Goal: Information Seeking & Learning: Learn about a topic

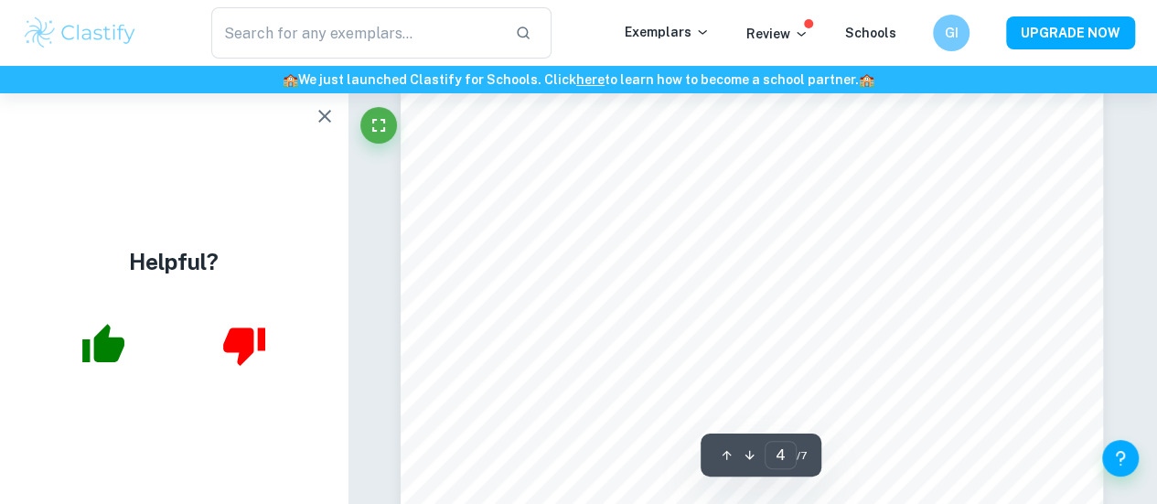
scroll to position [3683, 0]
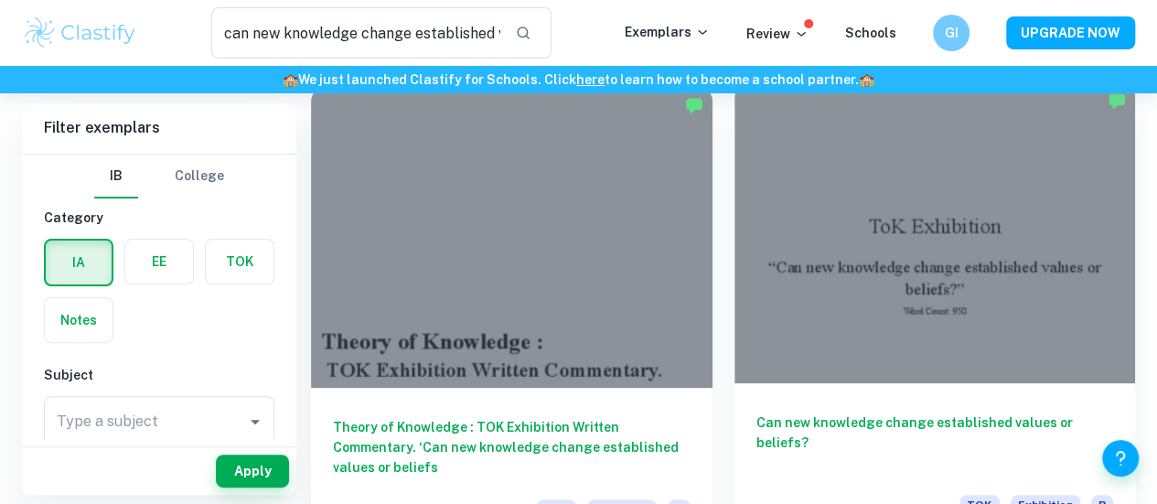
scroll to position [152, 0]
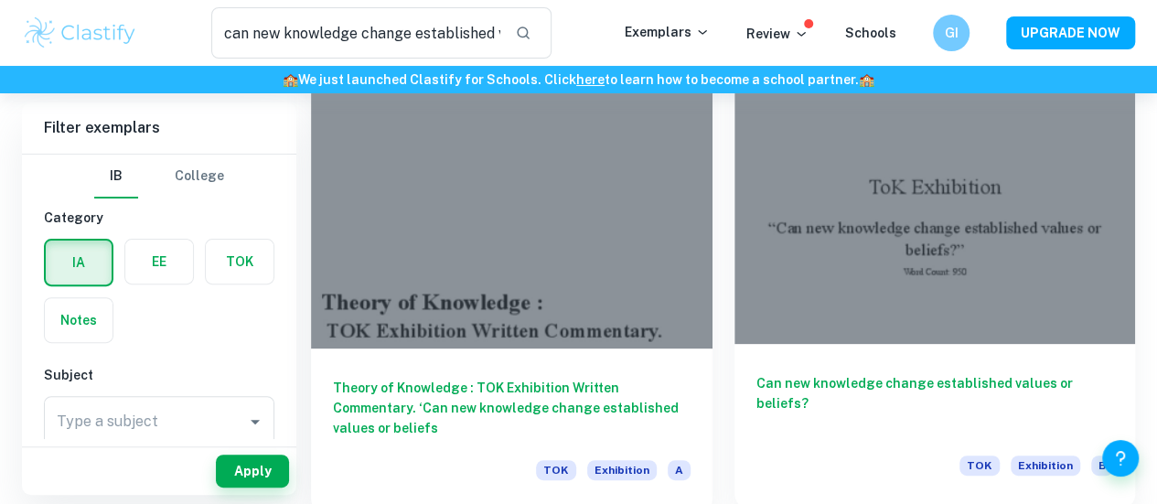
click at [756, 373] on h6 "Can new knowledge change established values or beliefs?" at bounding box center [935, 403] width 358 height 60
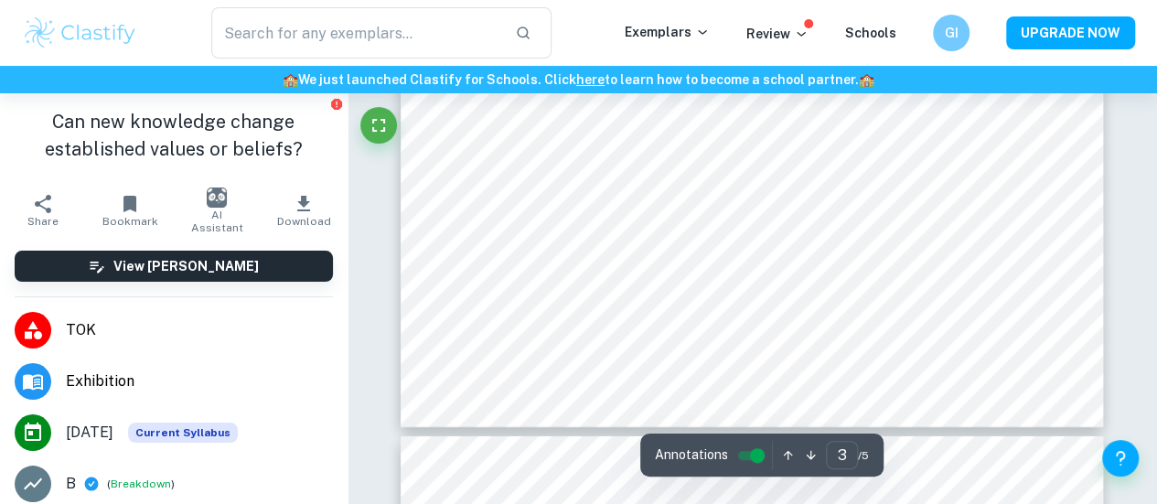
scroll to position [2711, 0]
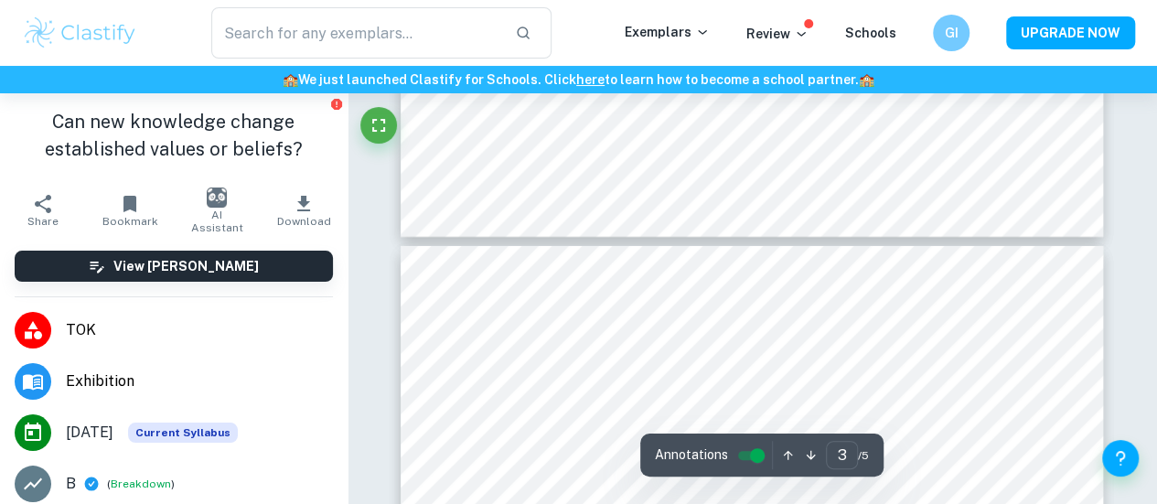
type input "4"
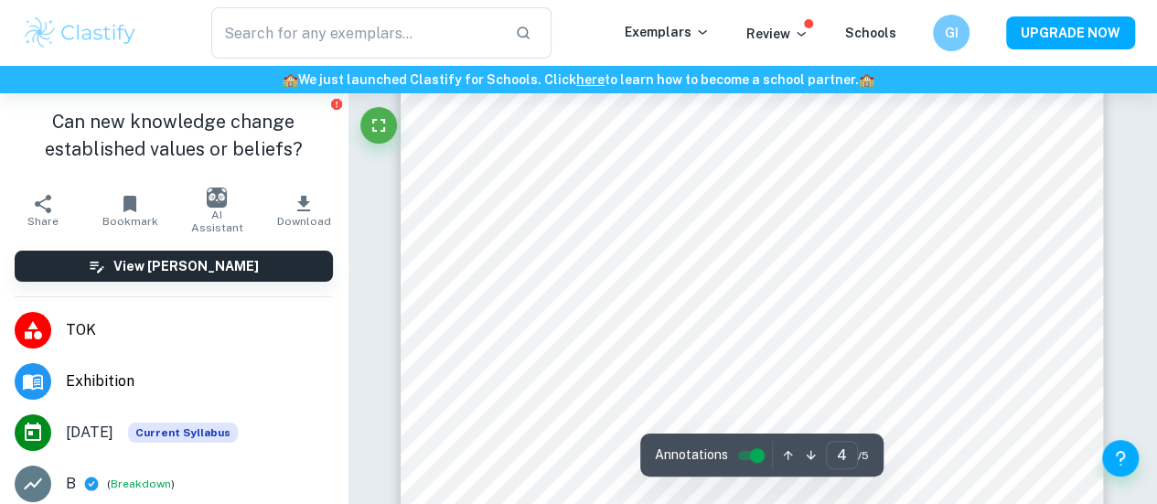
scroll to position [3139, 0]
